Goal: Information Seeking & Learning: Learn about a topic

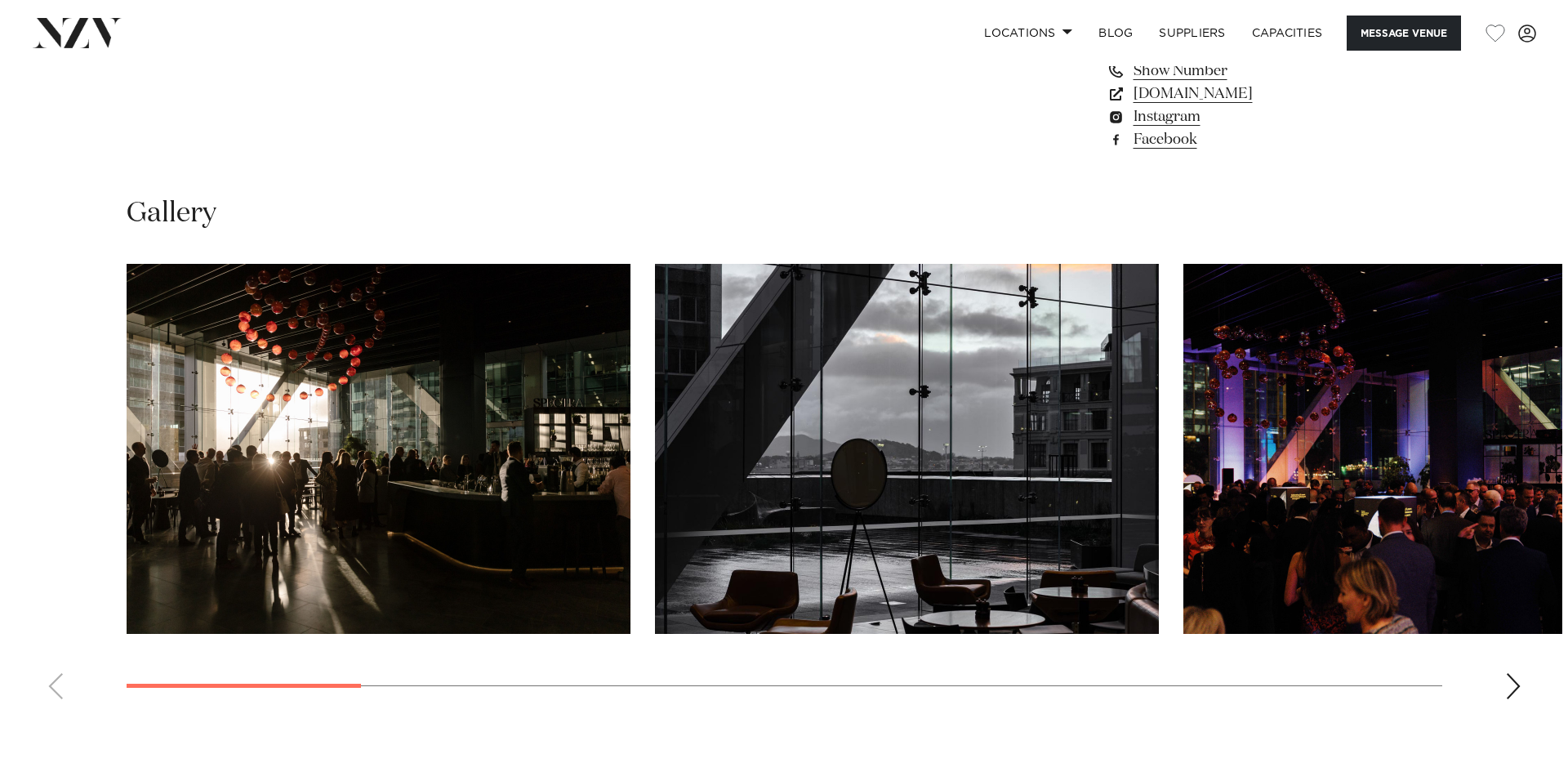
scroll to position [1634, 0]
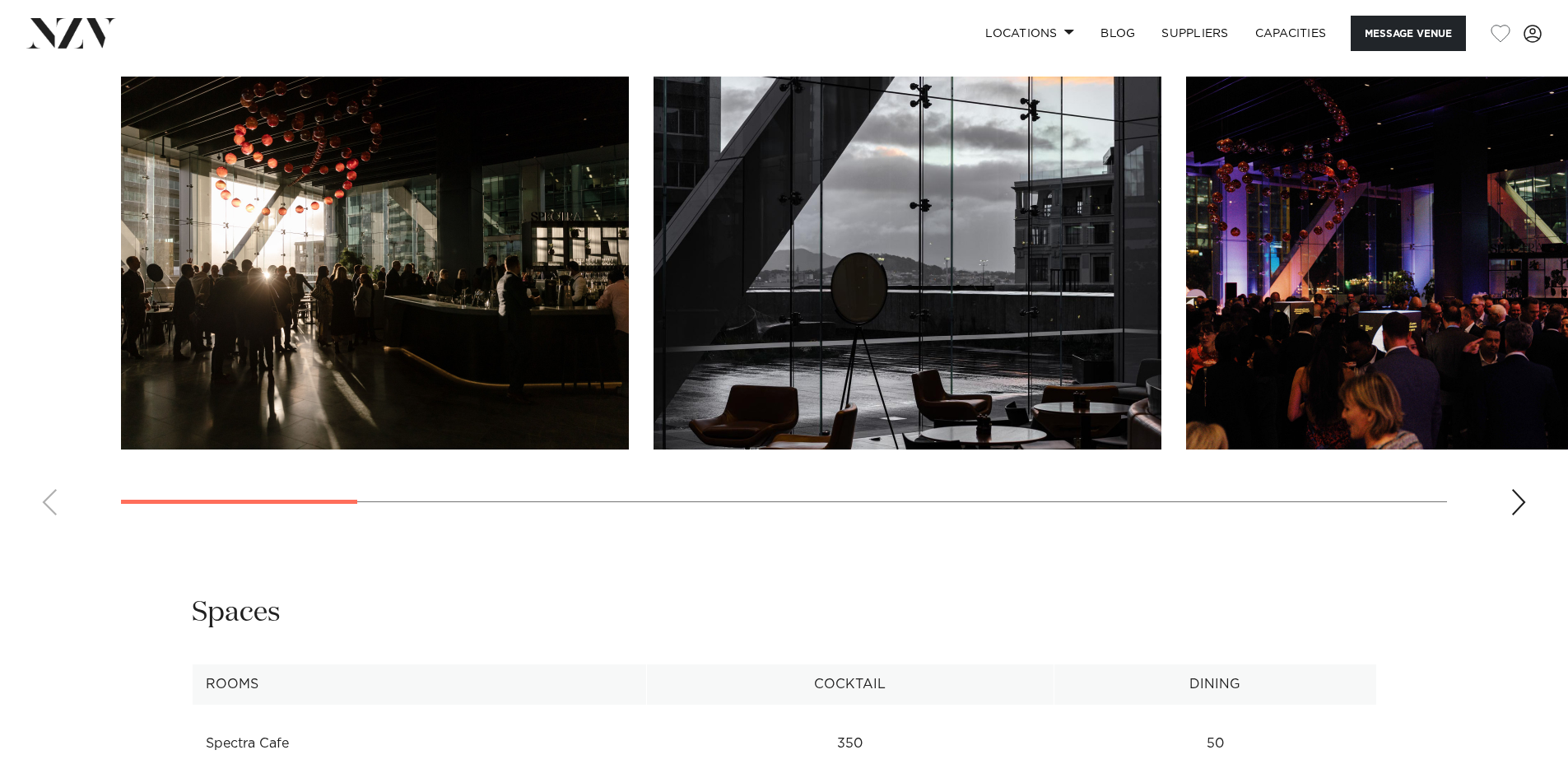
click at [1529, 494] on swiper-container at bounding box center [784, 302] width 1568 height 452
click at [1523, 499] on div "Next slide" at bounding box center [1519, 502] width 17 height 26
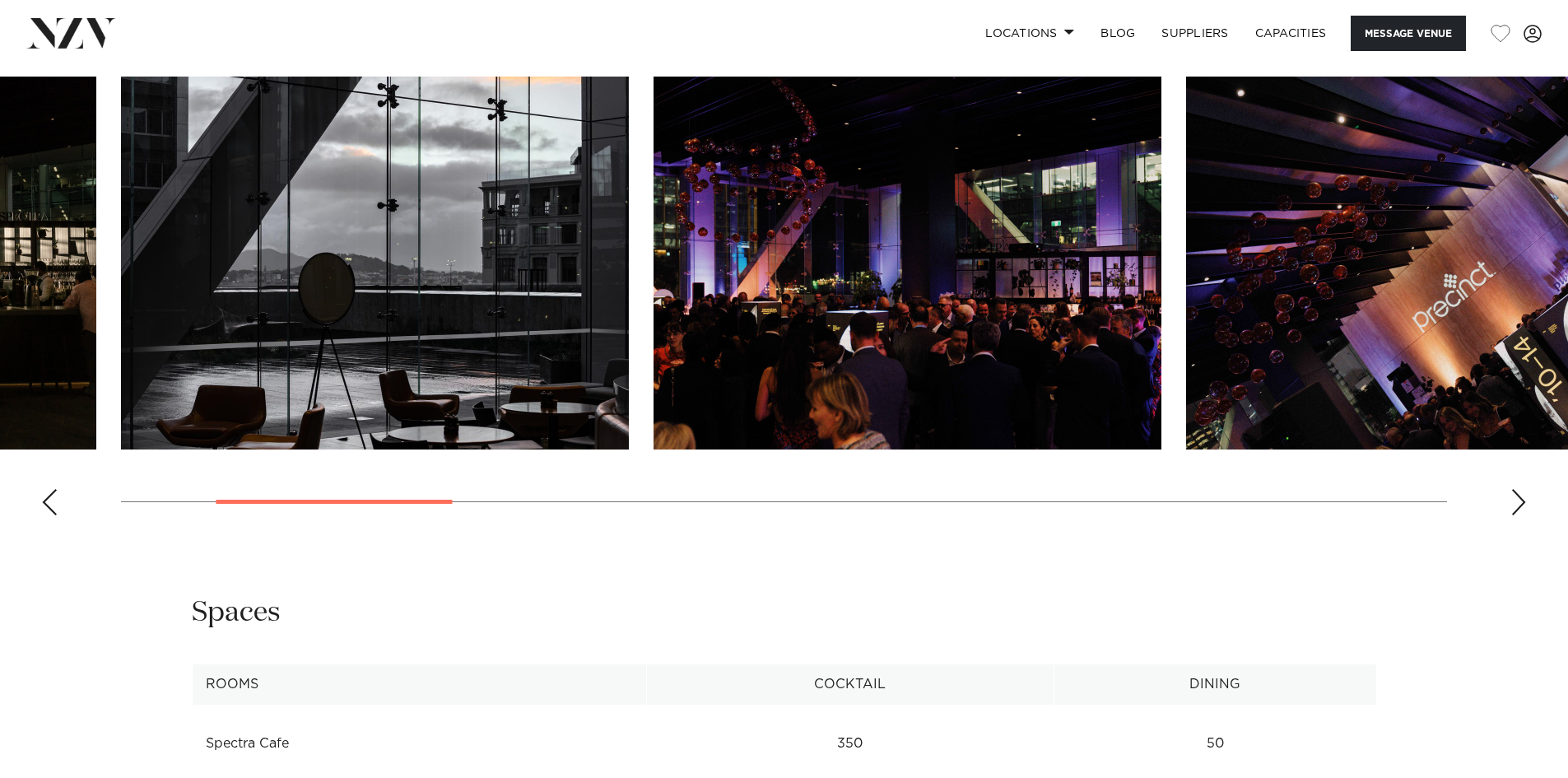
click at [845, 275] on img "3 / 14" at bounding box center [907, 262] width 508 height 373
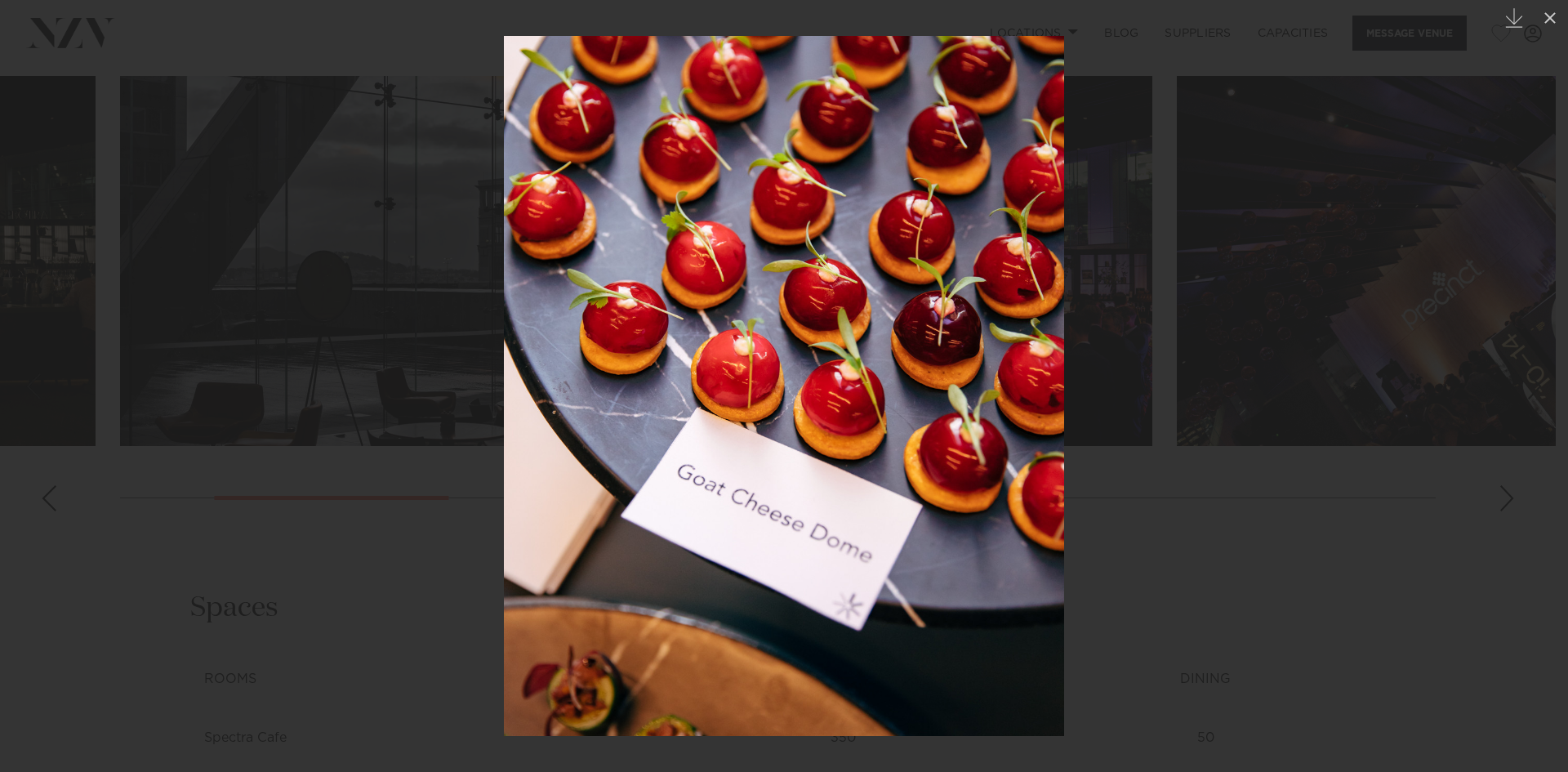
click at [1285, 551] on div at bounding box center [784, 386] width 1568 height 772
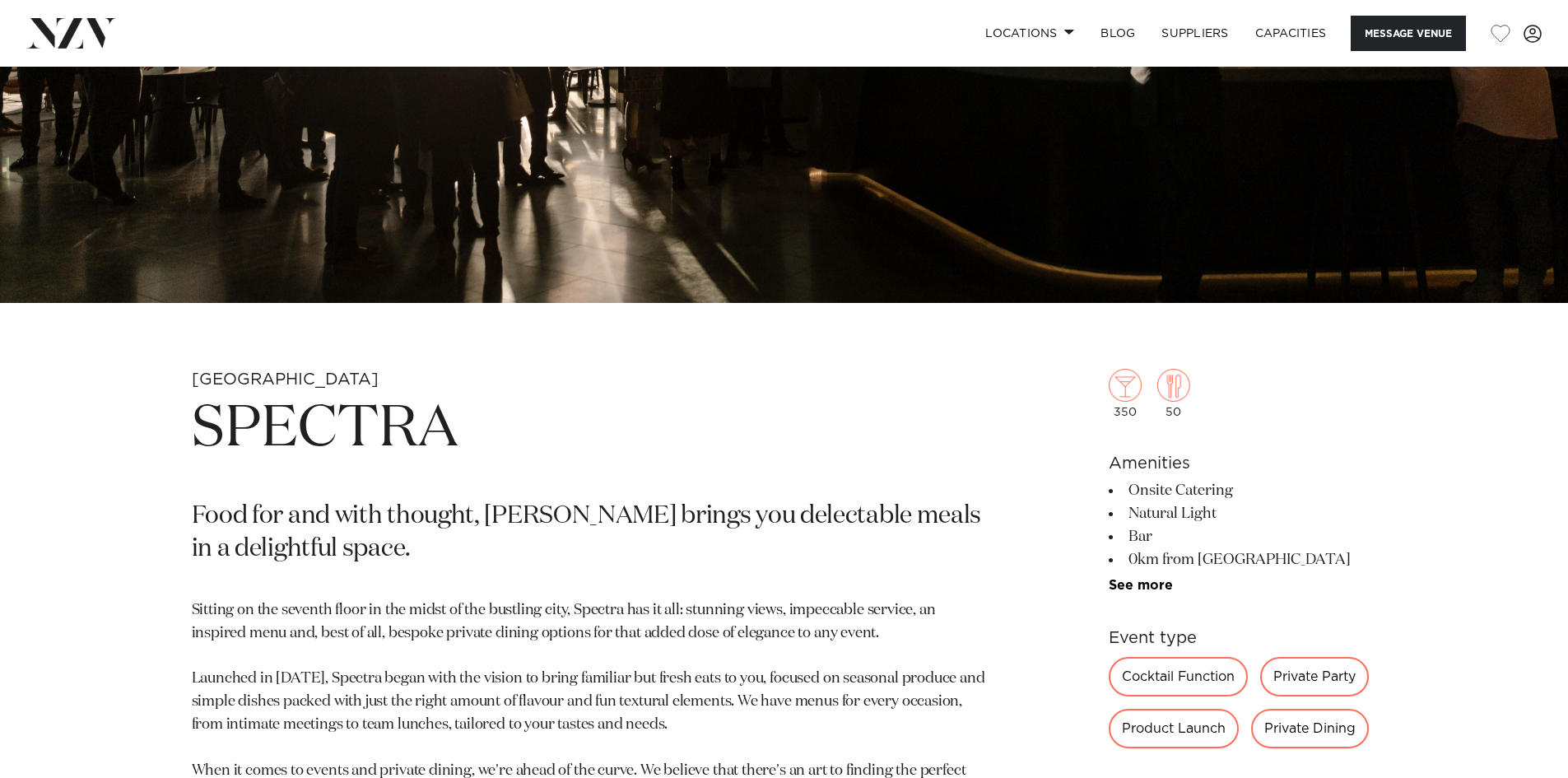
scroll to position [493, 0]
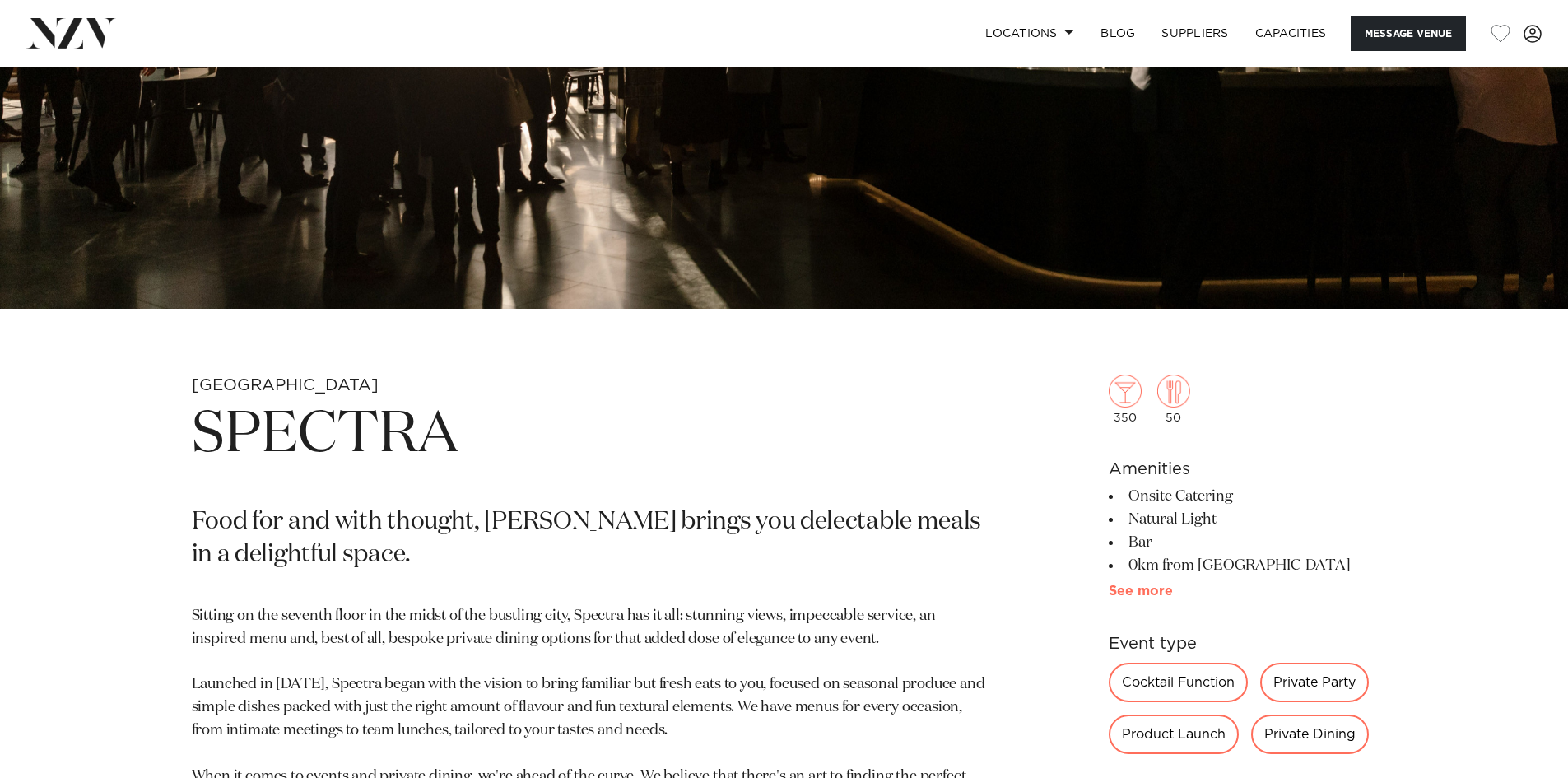
click at [1156, 590] on link "See more" at bounding box center [1173, 591] width 128 height 13
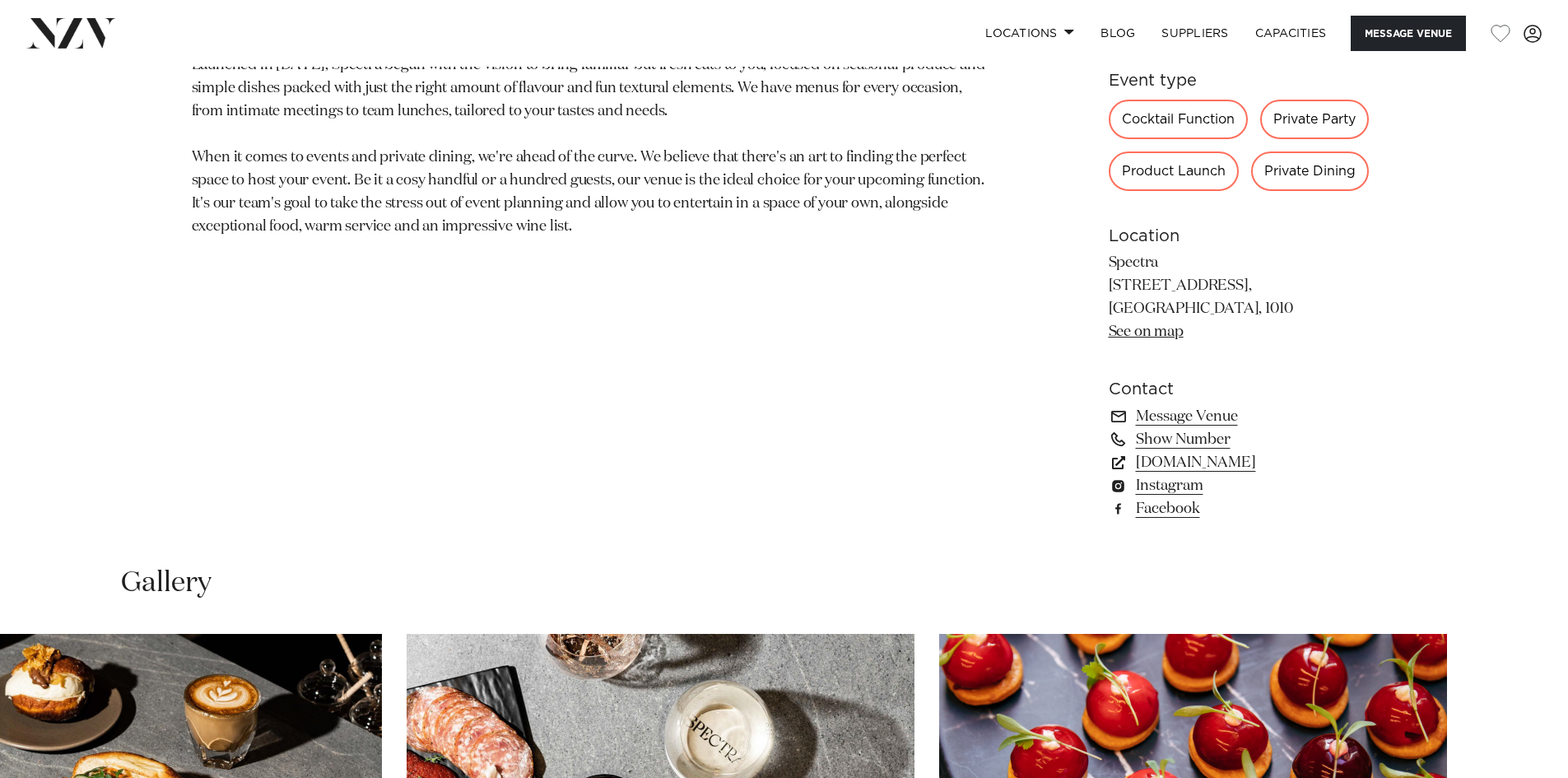
scroll to position [1234, 0]
